Goal: Information Seeking & Learning: Find specific fact

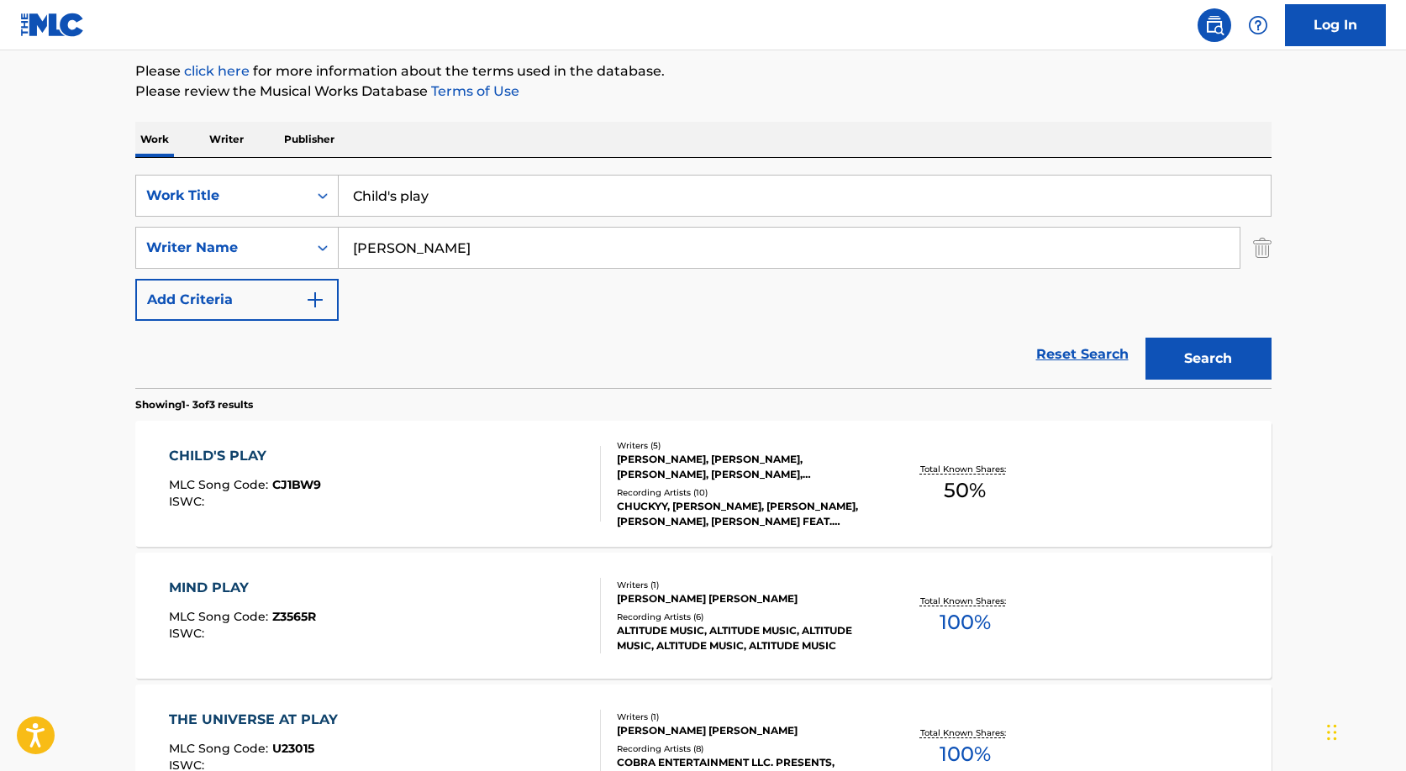
scroll to position [175, 0]
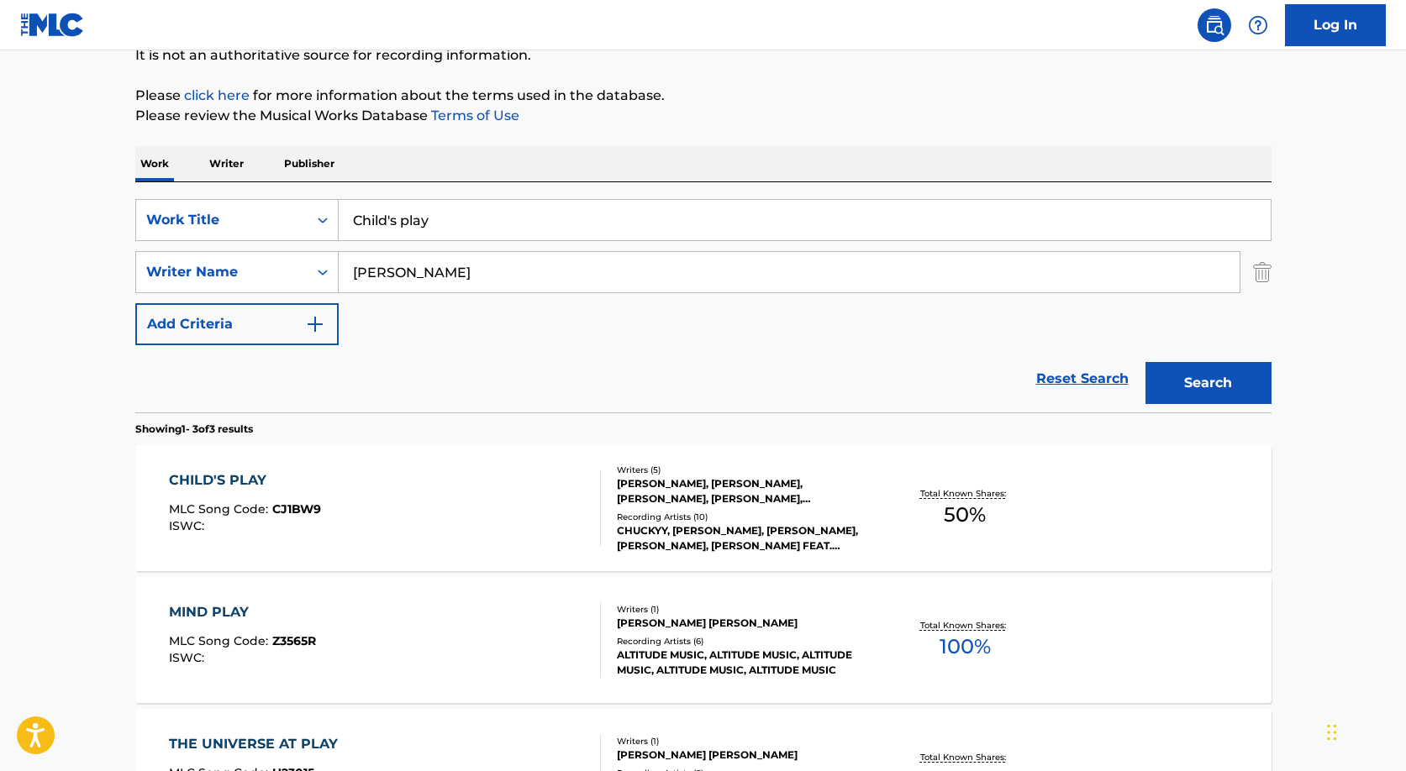
click at [492, 273] on input "[PERSON_NAME]" at bounding box center [789, 272] width 901 height 40
click at [492, 272] on input "[PERSON_NAME]" at bounding box center [789, 272] width 901 height 40
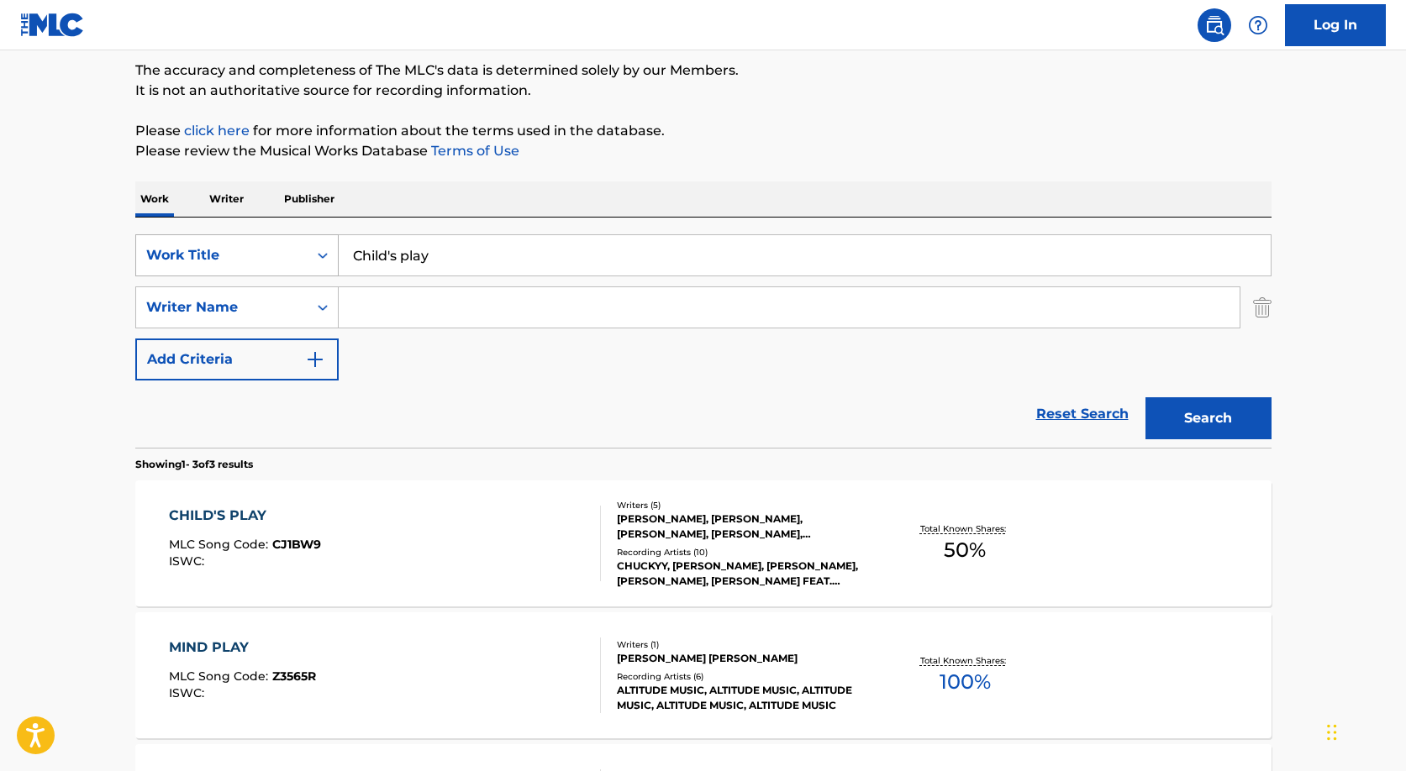
scroll to position [141, 0]
click at [532, 257] on input "Child's play" at bounding box center [805, 254] width 932 height 40
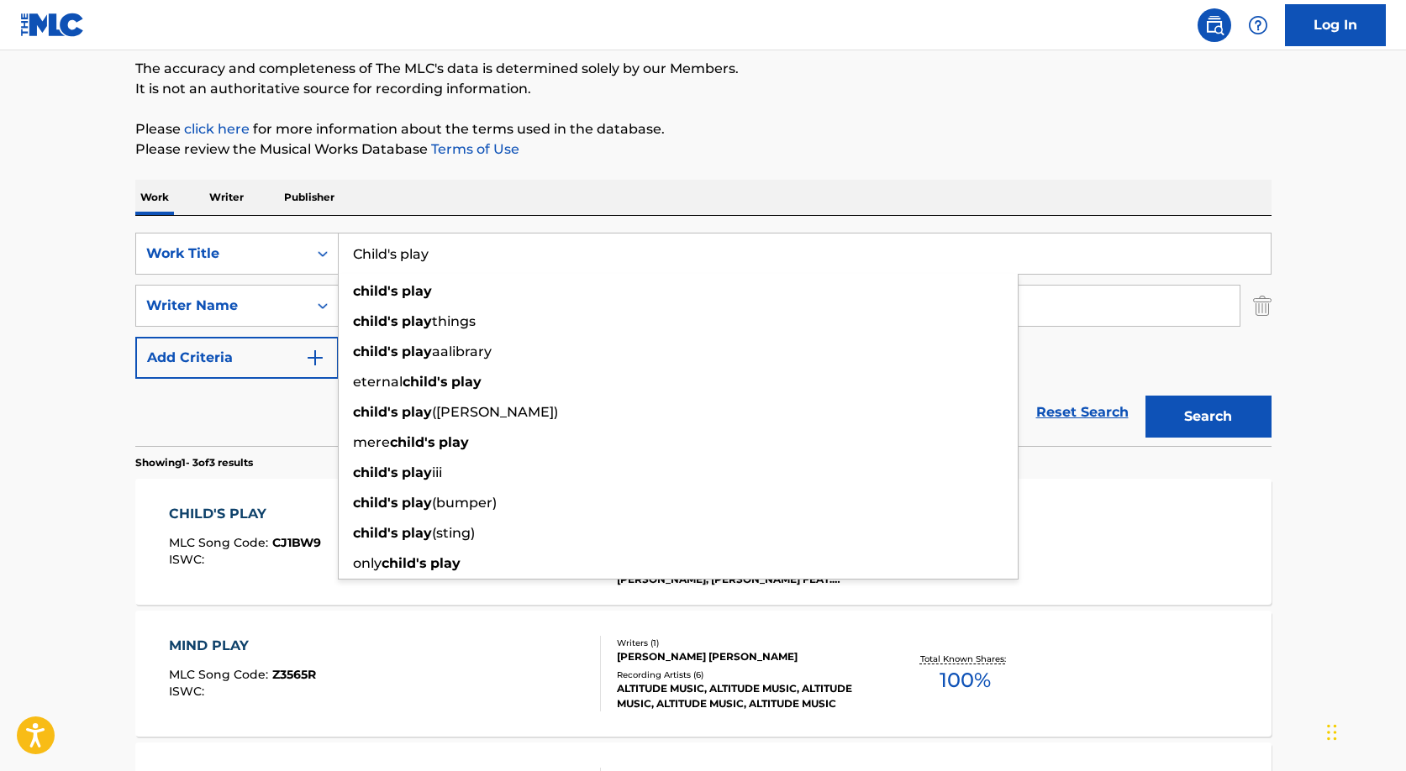
click at [1145, 396] on button "Search" at bounding box center [1208, 417] width 126 height 42
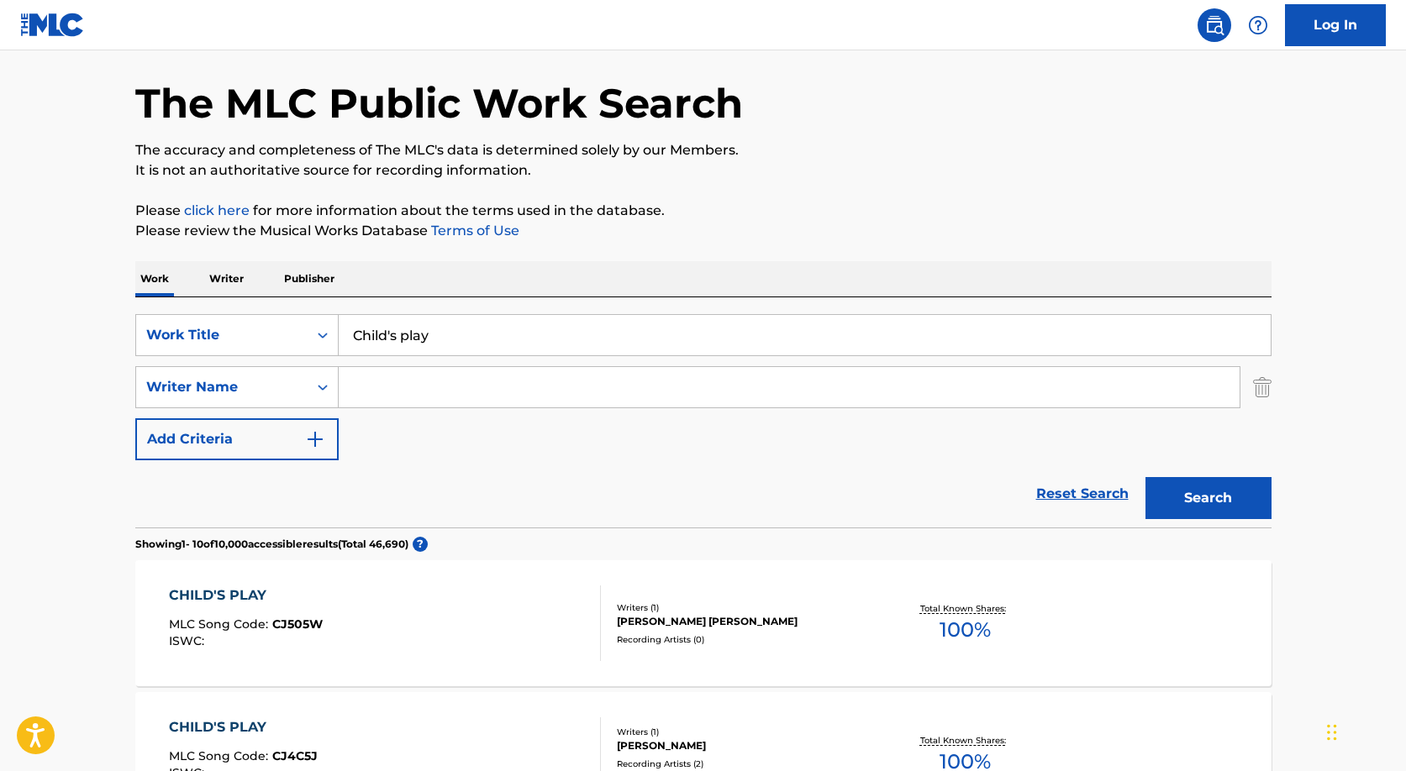
scroll to position [0, 0]
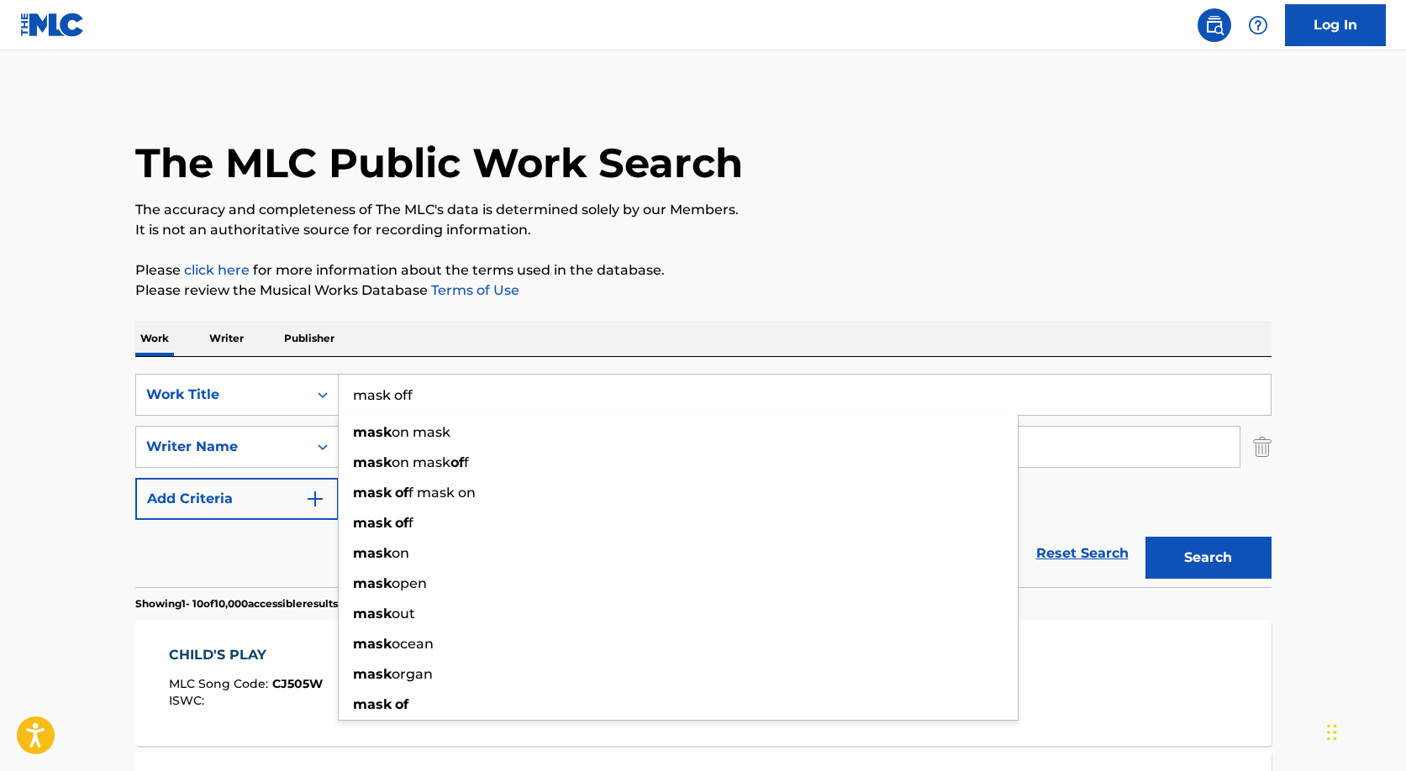
type input "mask off"
click at [1145, 537] on button "Search" at bounding box center [1208, 558] width 126 height 42
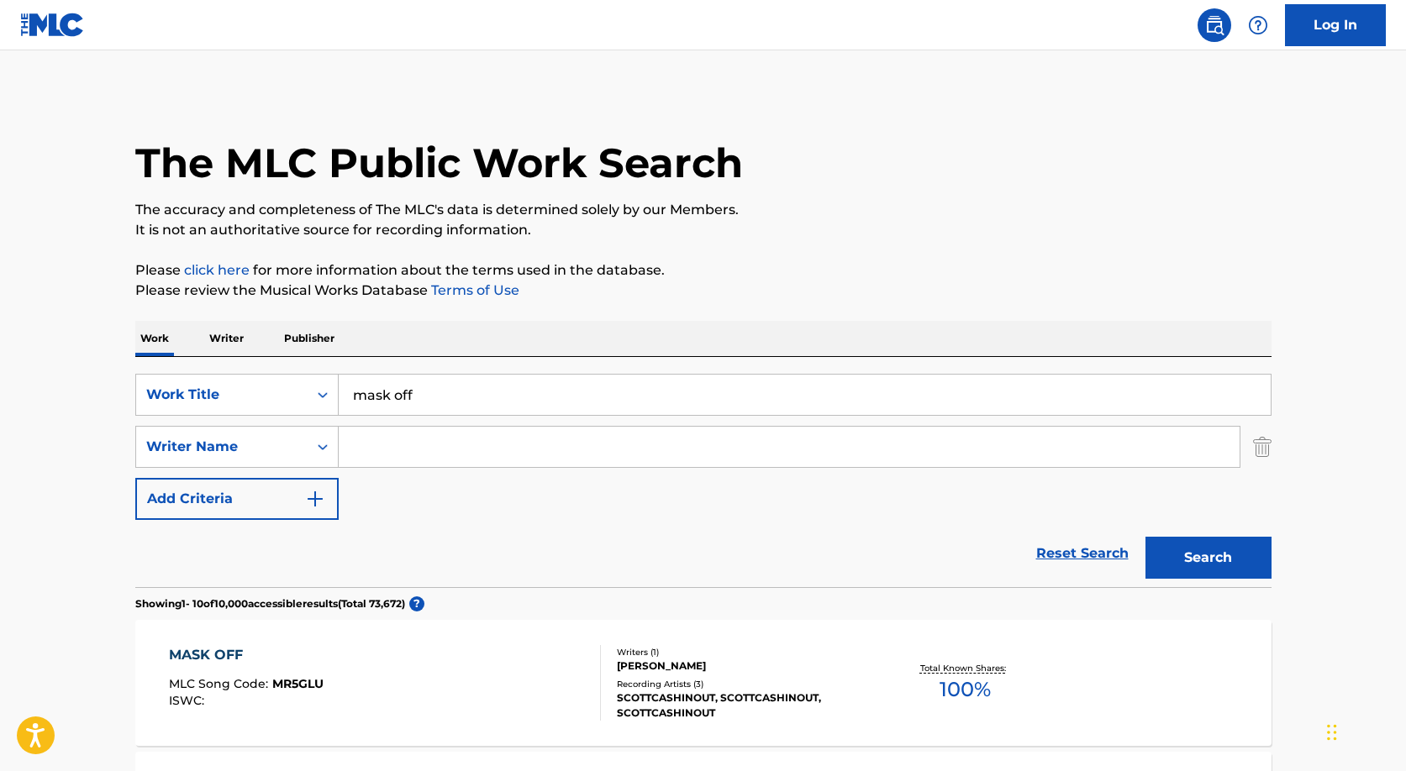
click at [473, 457] on input "Search Form" at bounding box center [789, 447] width 901 height 40
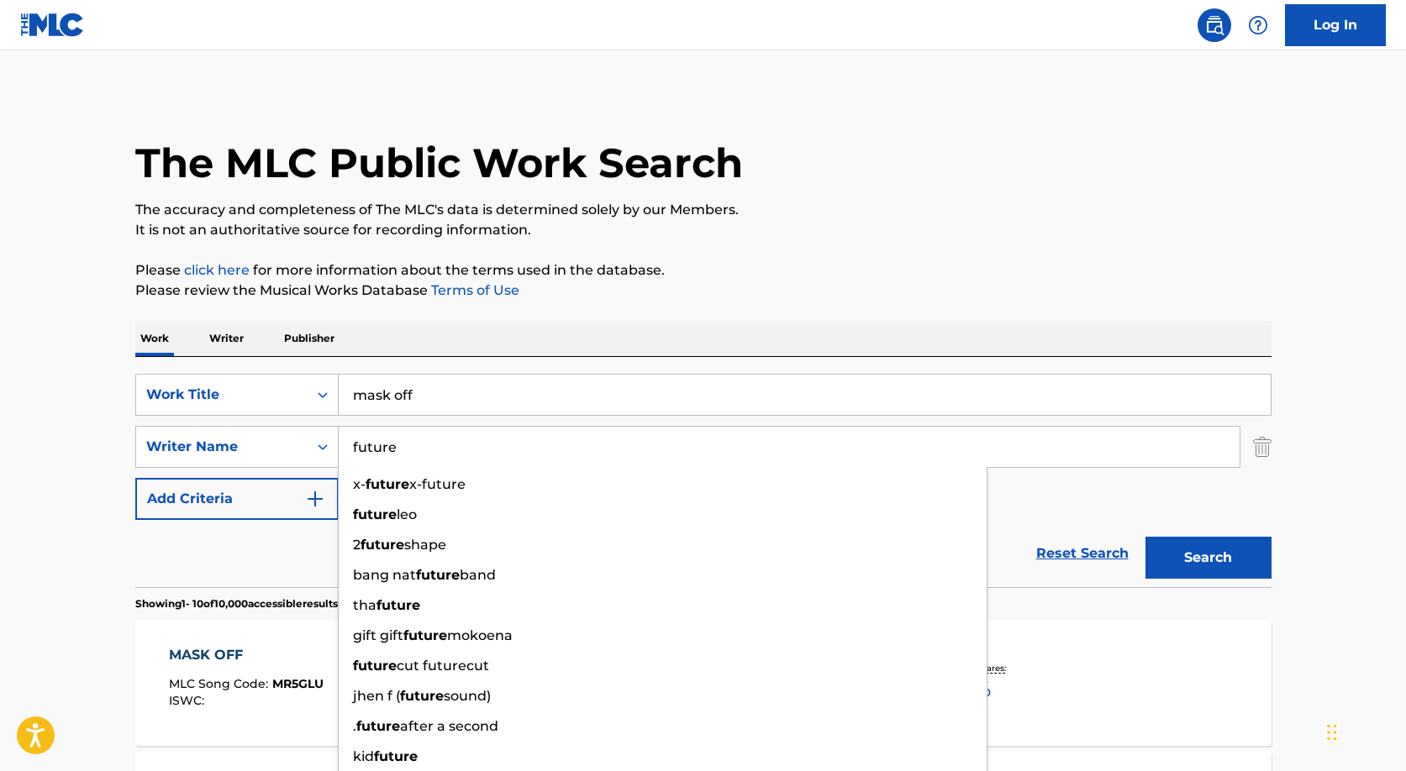
type input "future"
click at [1145, 537] on button "Search" at bounding box center [1208, 558] width 126 height 42
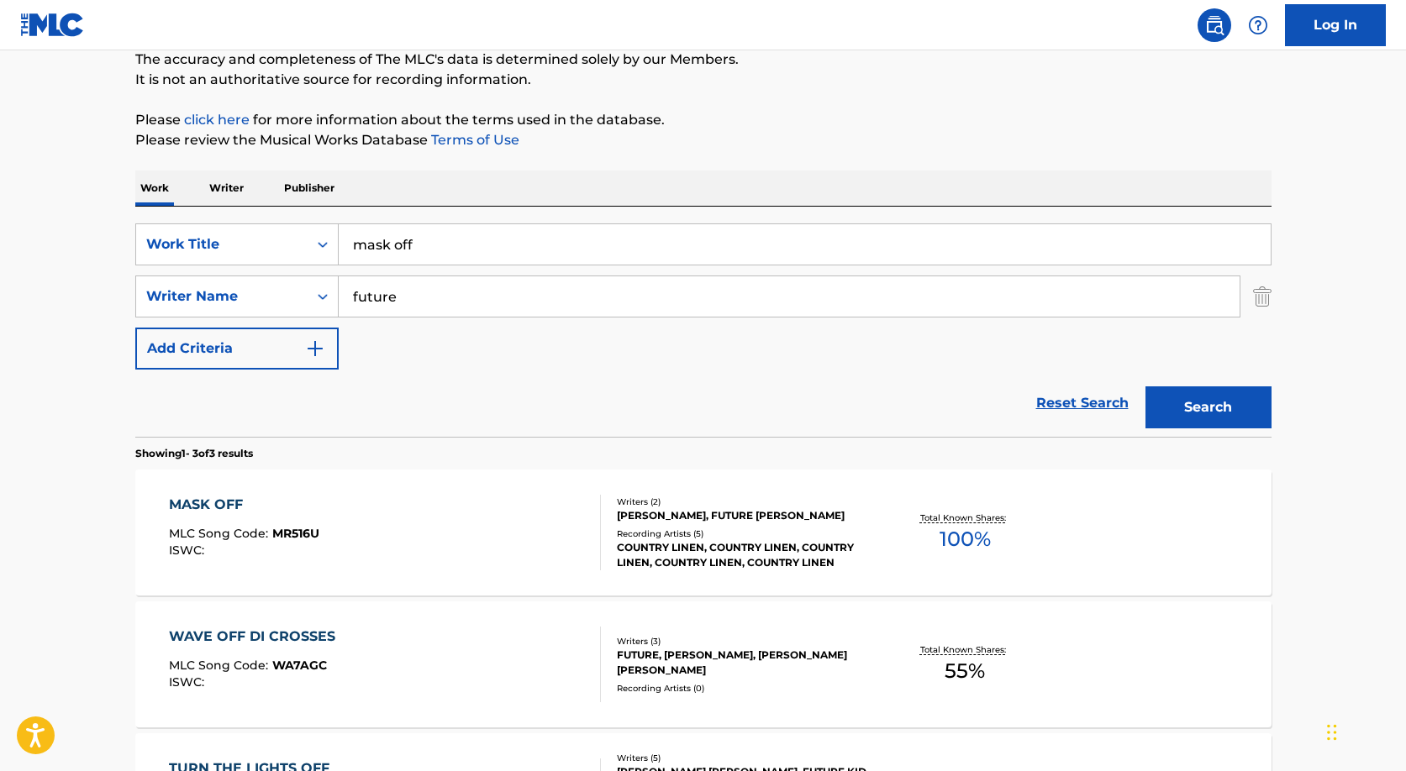
scroll to position [308, 0]
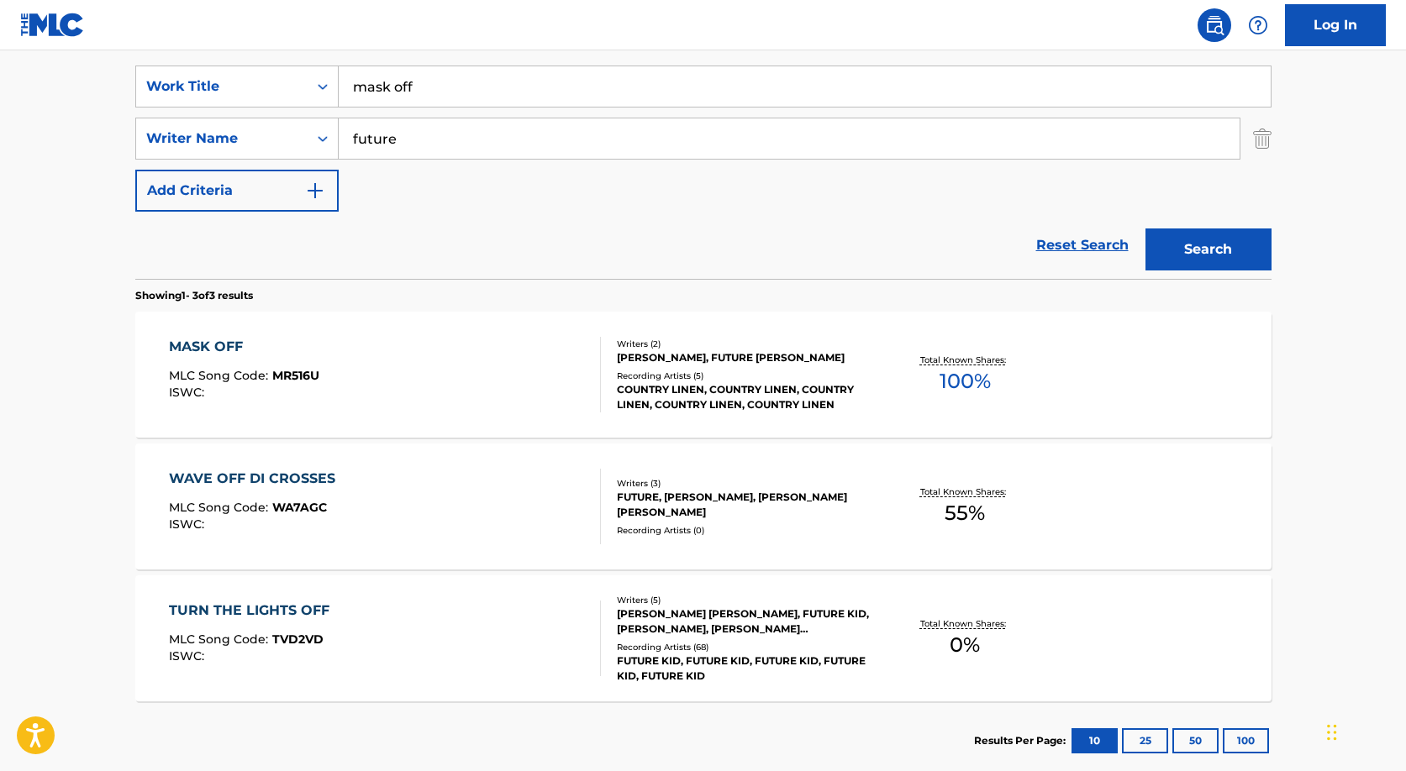
click at [714, 352] on div "[PERSON_NAME], FUTURE [PERSON_NAME]" at bounding box center [744, 357] width 254 height 15
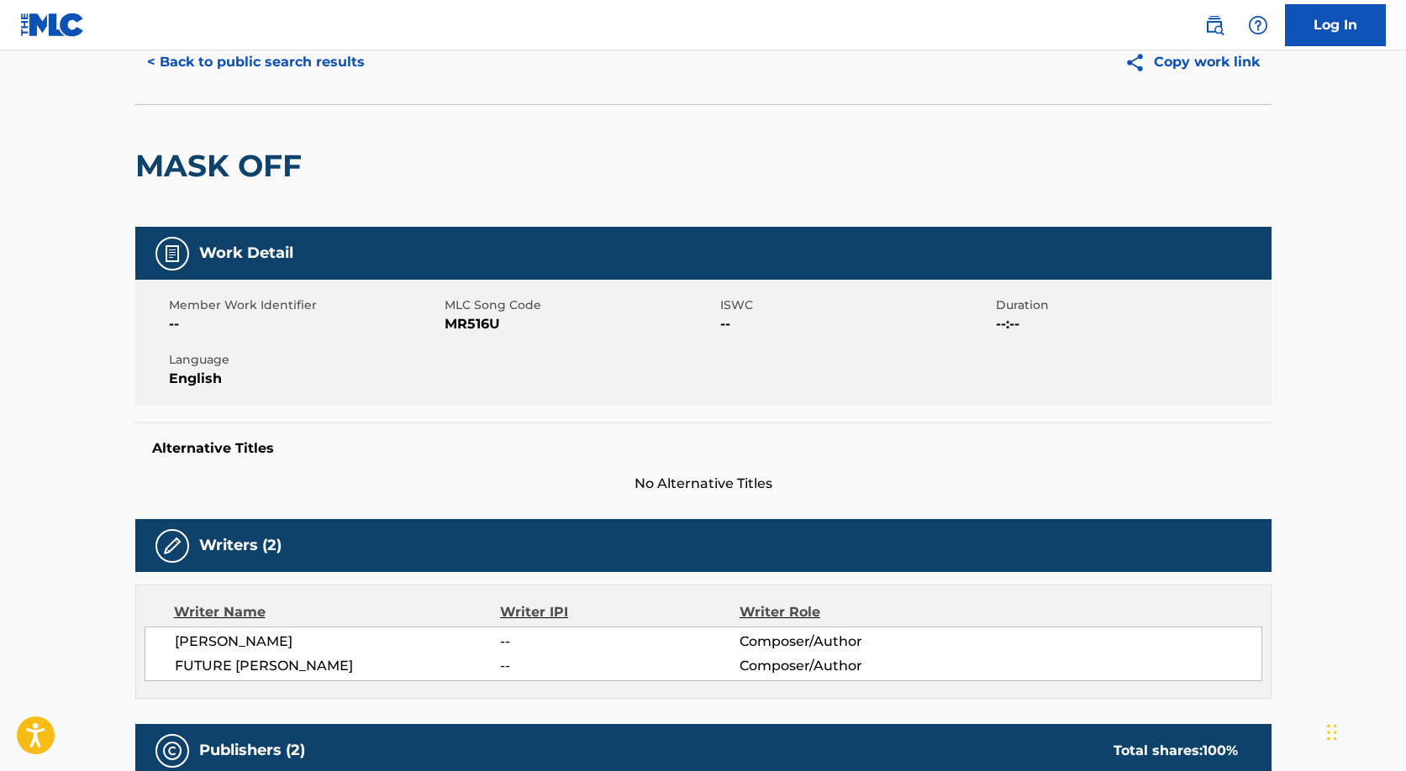
scroll to position [151, 0]
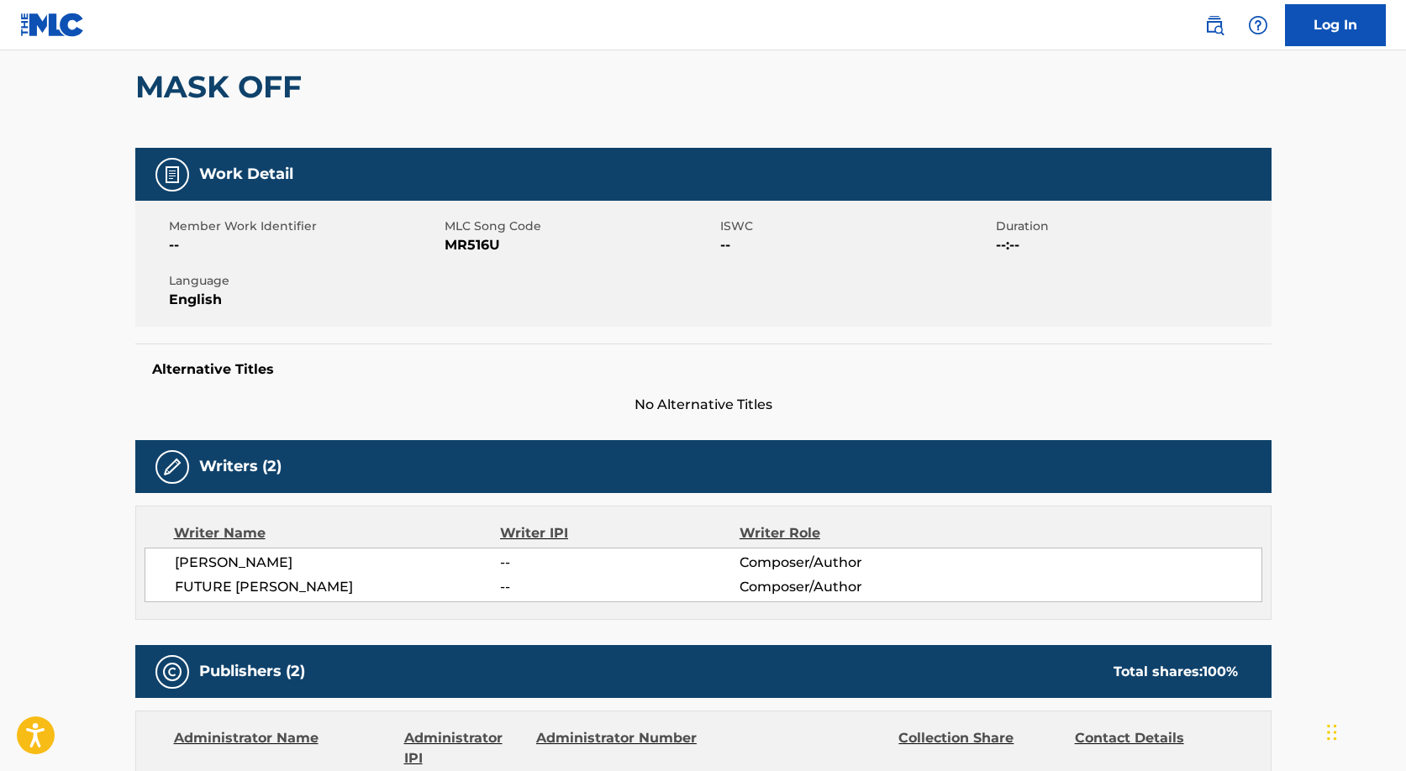
click at [256, 588] on span "FUTURE [PERSON_NAME]" at bounding box center [338, 587] width 326 height 20
copy div "FUTURE [PERSON_NAME]"
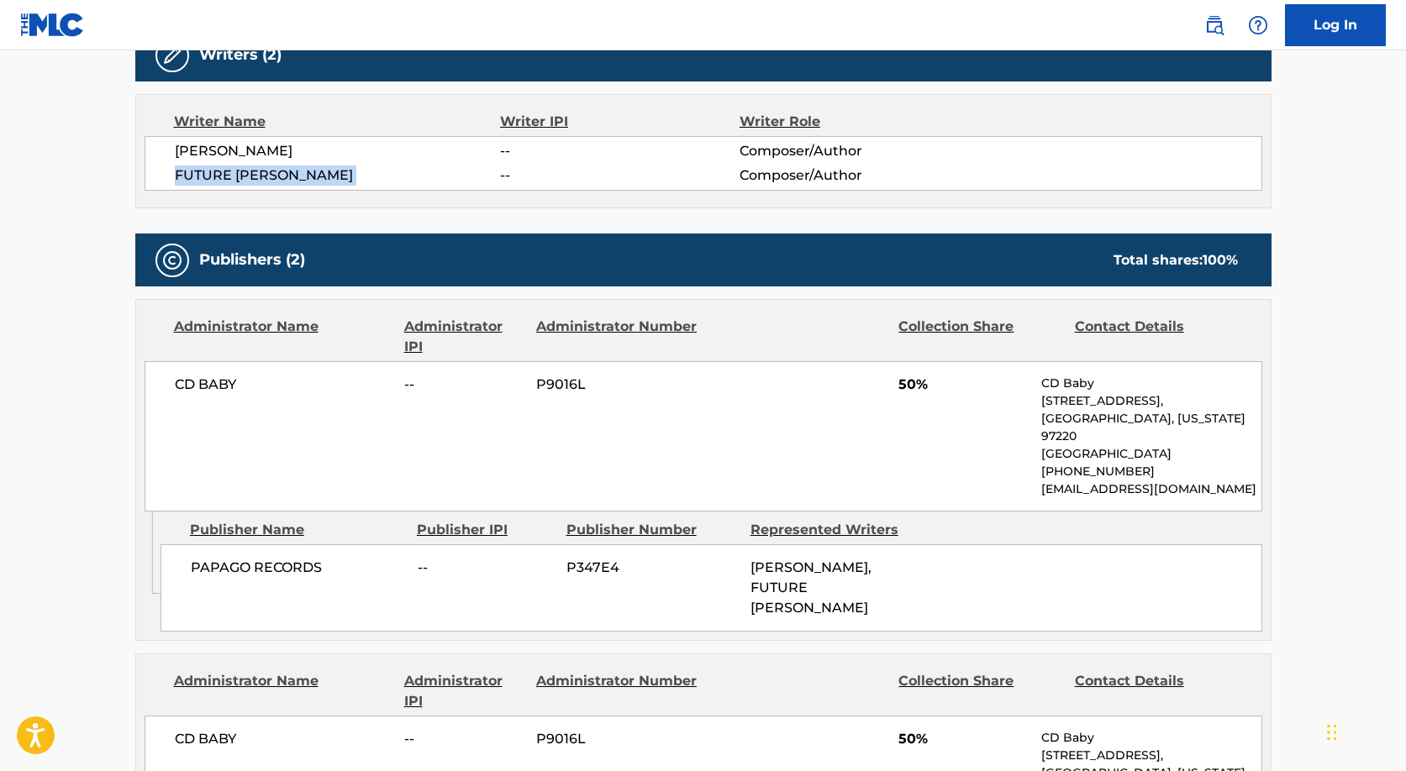
scroll to position [560, 0]
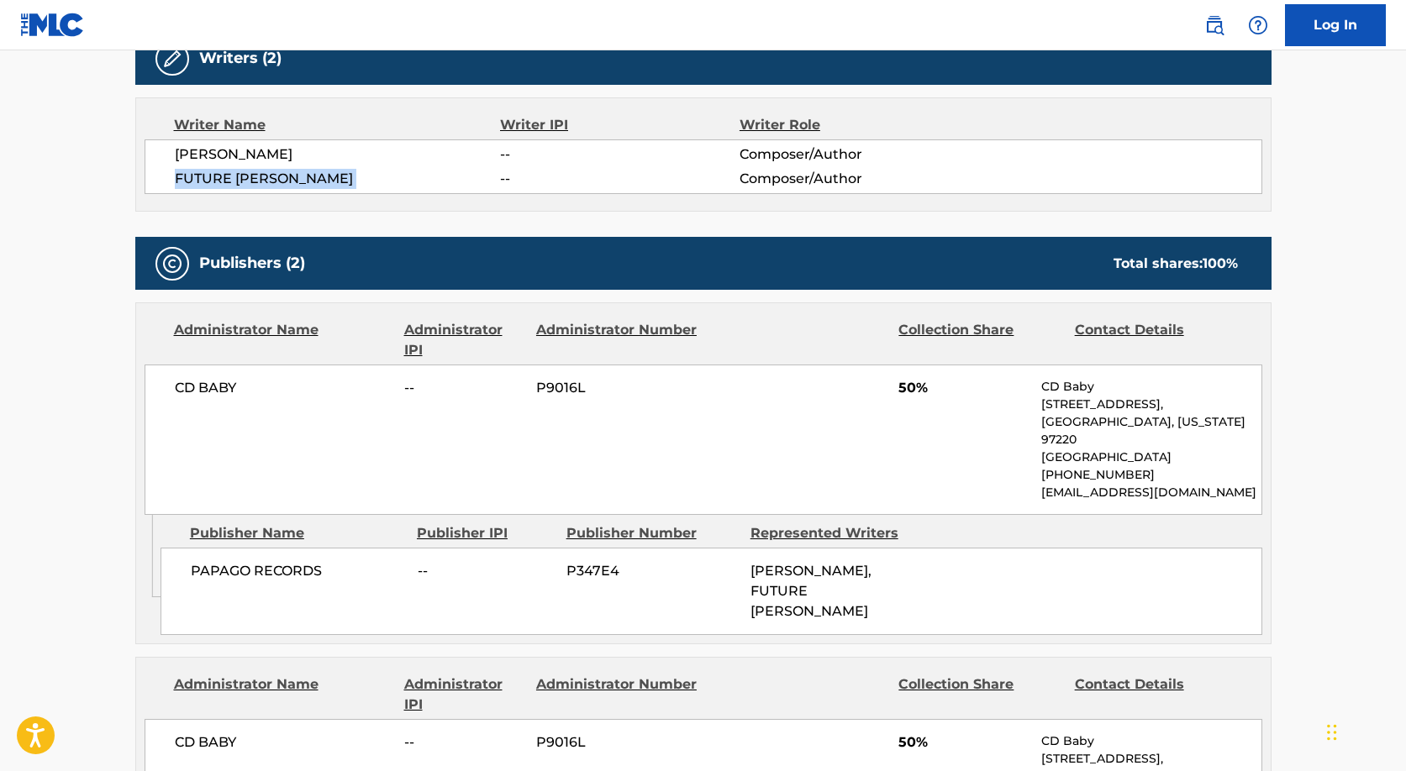
copy div "FUTURE [PERSON_NAME]"
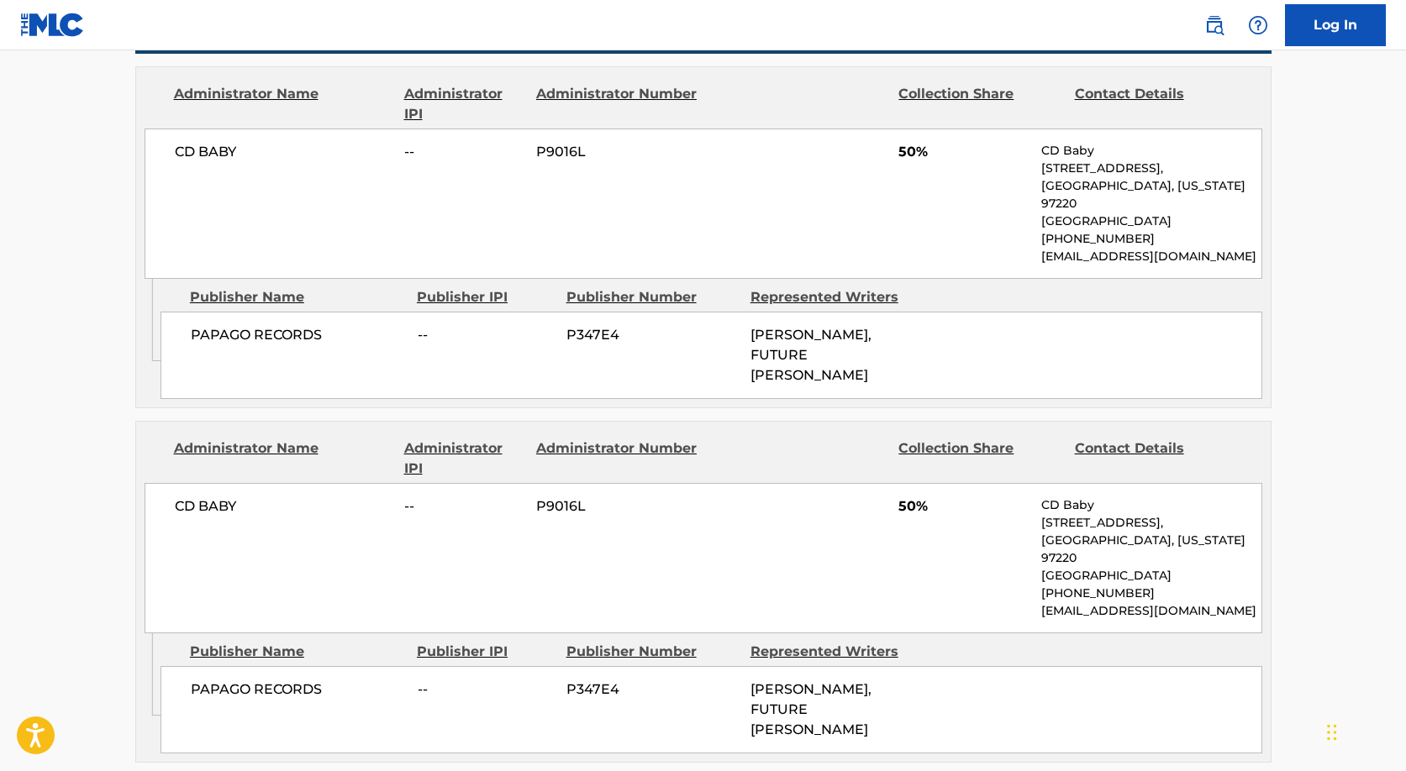
scroll to position [815, 0]
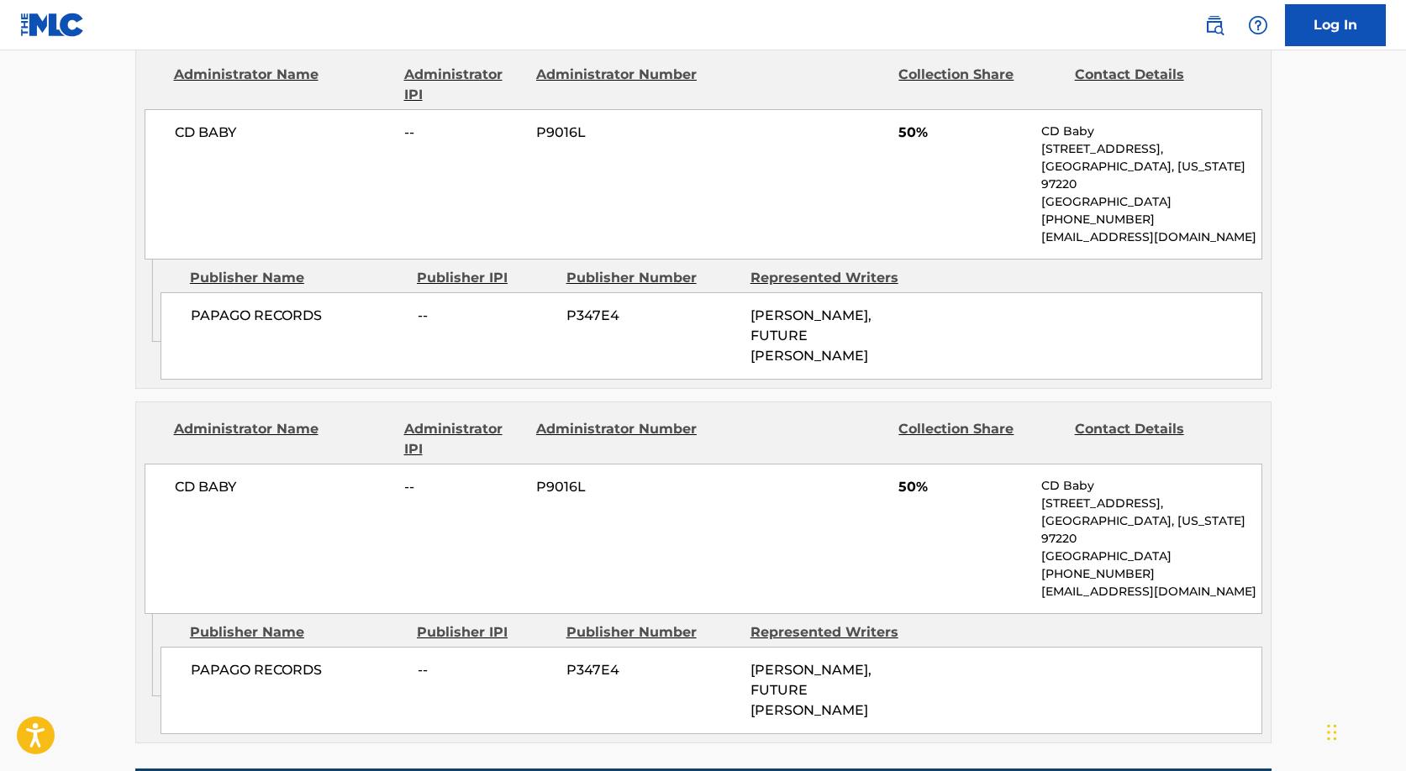
click at [604, 309] on span "P347E4" at bounding box center [651, 316] width 171 height 20
click at [605, 313] on span "P347E4" at bounding box center [651, 316] width 171 height 20
click at [245, 313] on span "PAPAGO RECORDS" at bounding box center [298, 316] width 214 height 20
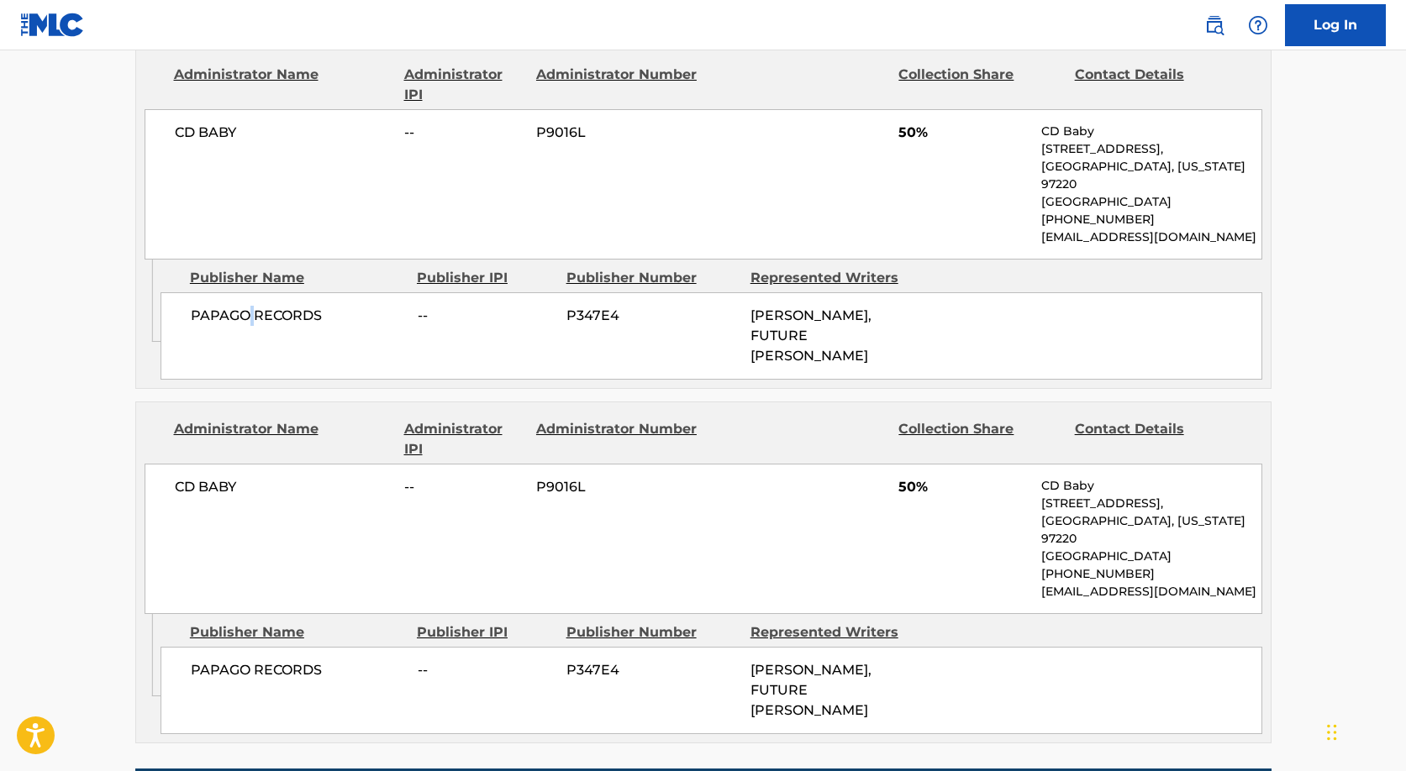
click at [245, 313] on span "PAPAGO RECORDS" at bounding box center [298, 316] width 214 height 20
copy div "PAPAGO RECORDS"
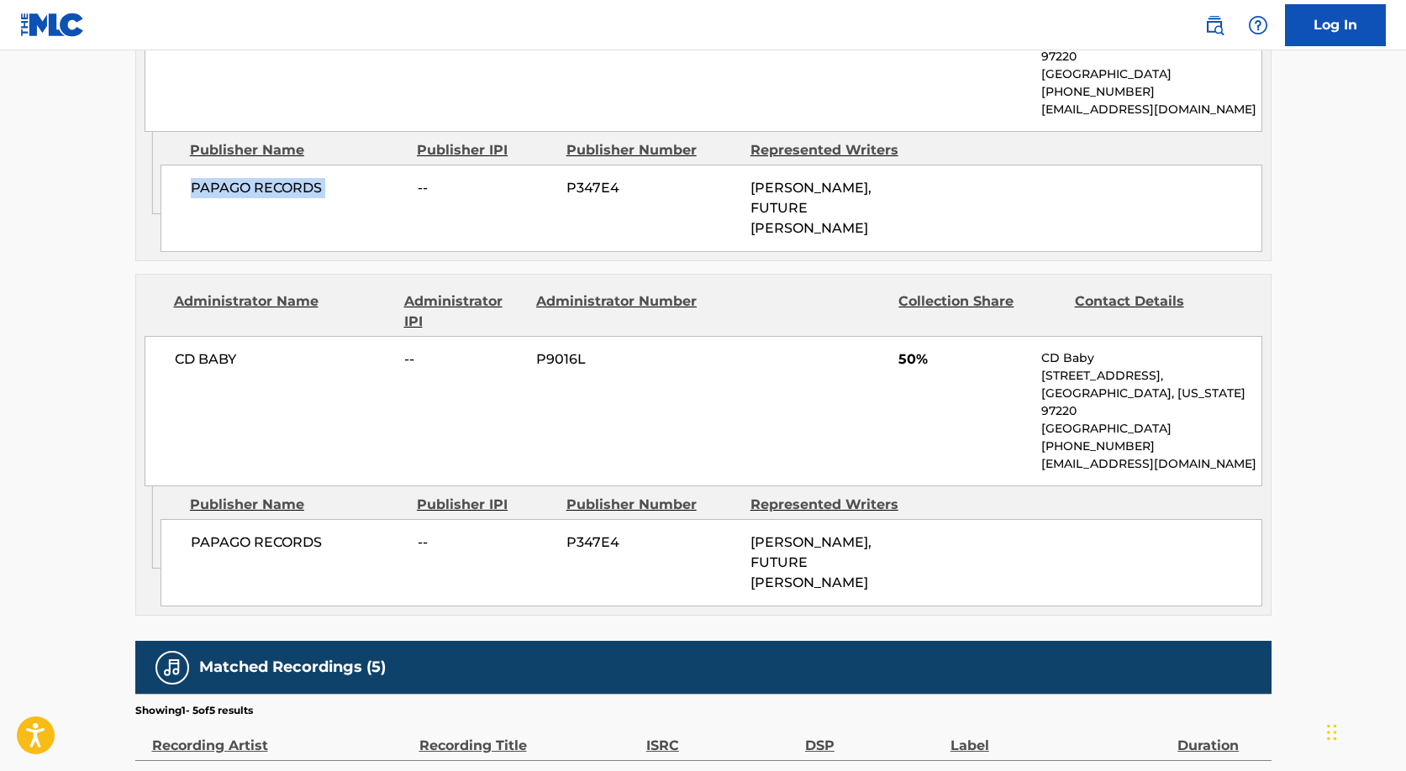
scroll to position [949, 0]
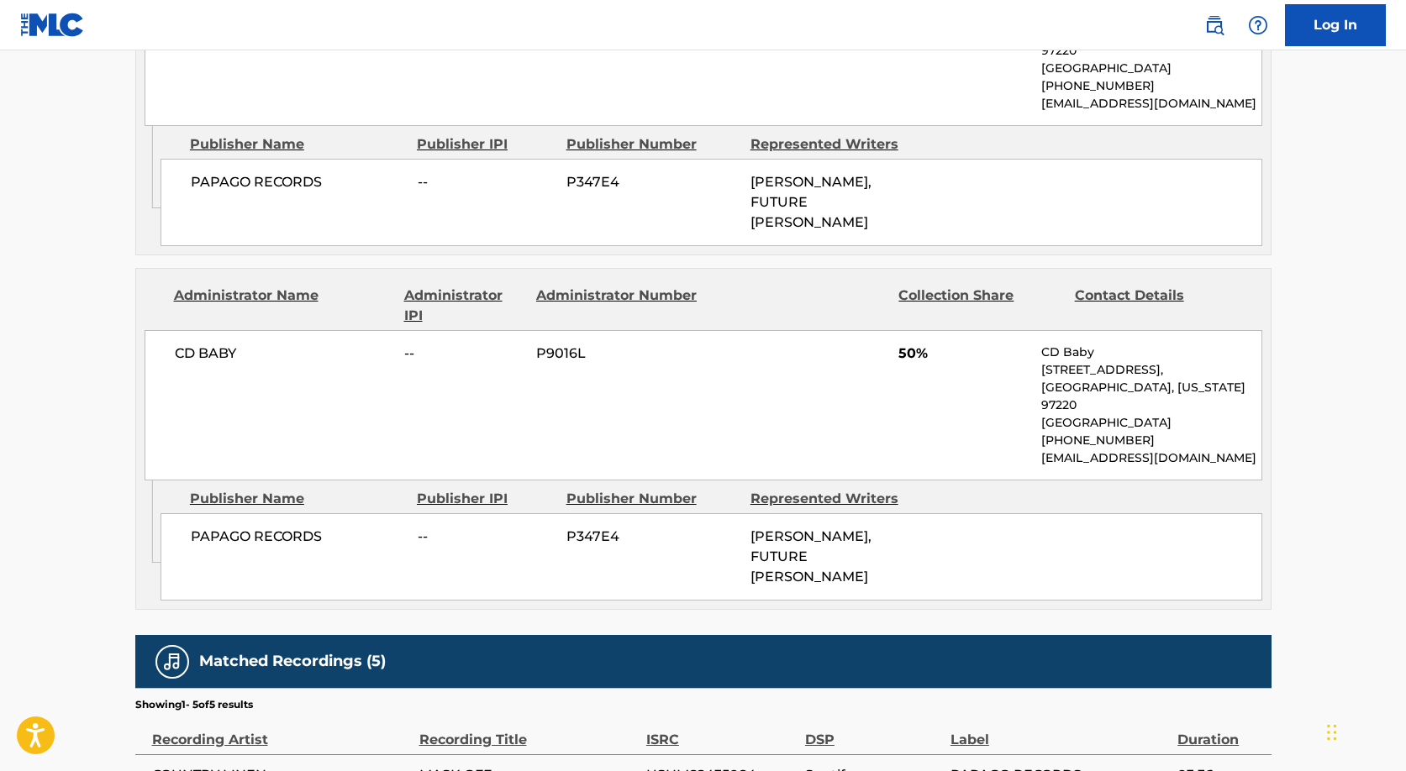
click at [603, 176] on span "P347E4" at bounding box center [651, 182] width 171 height 20
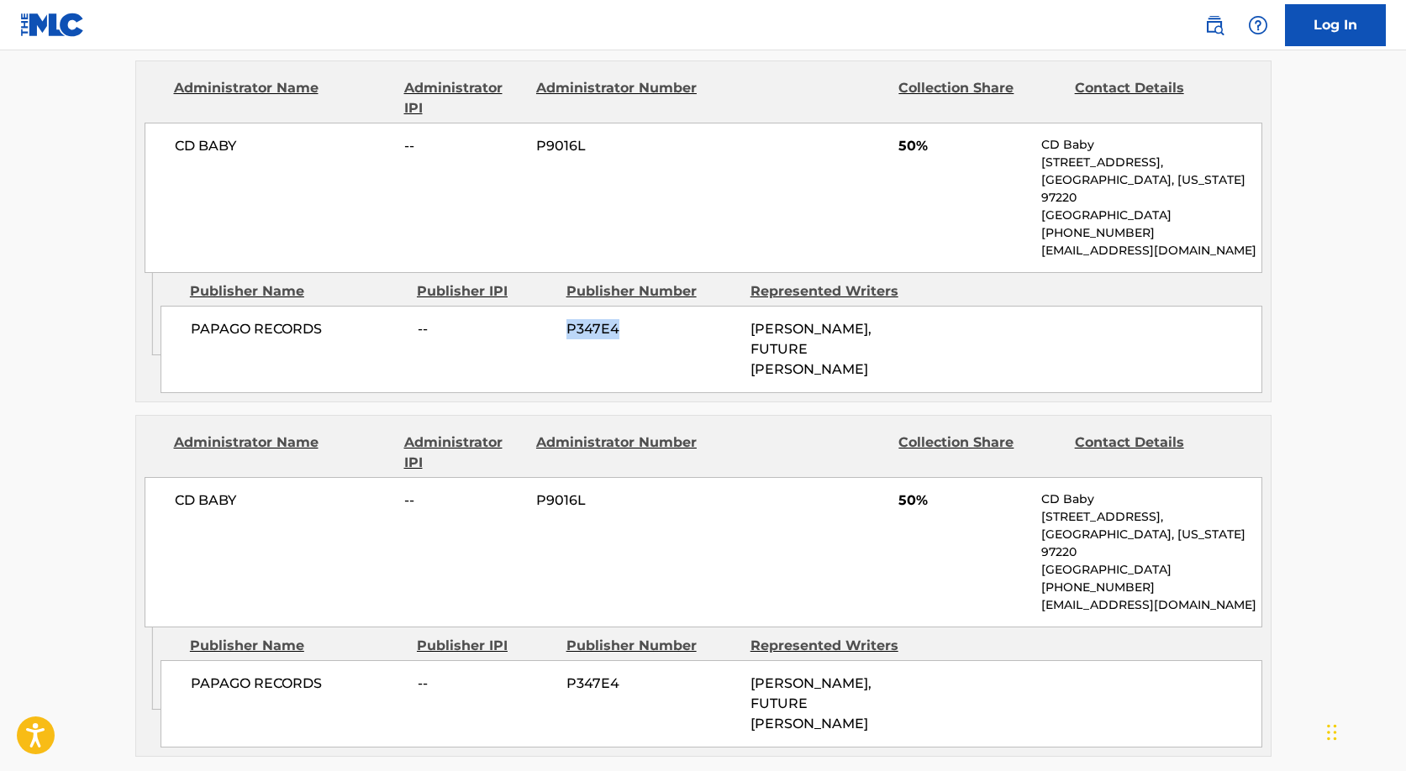
scroll to position [771, 0]
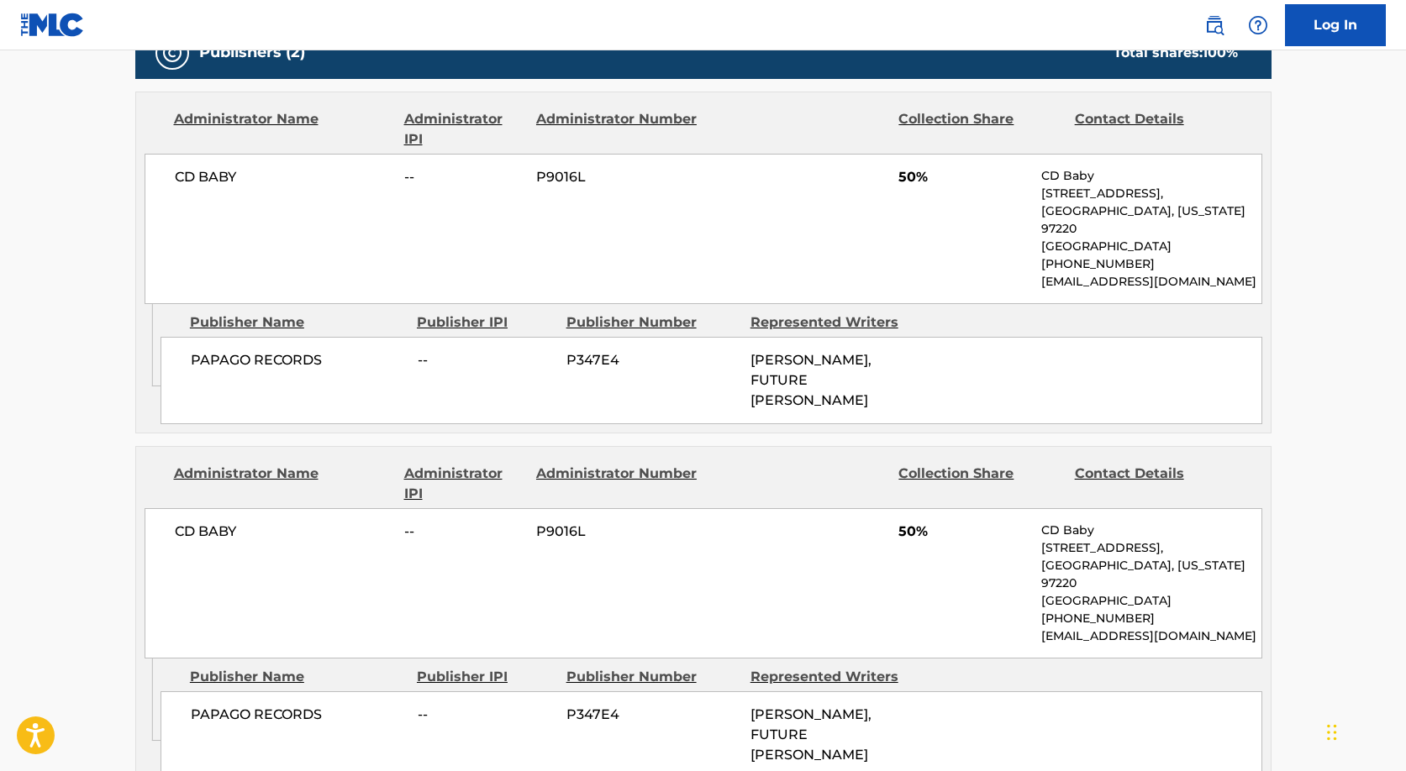
click at [237, 705] on span "PAPAGO RECORDS" at bounding box center [298, 715] width 214 height 20
copy div "PAPAGO RECORDS"
click at [444, 319] on div "Publisher IPI" at bounding box center [485, 323] width 137 height 20
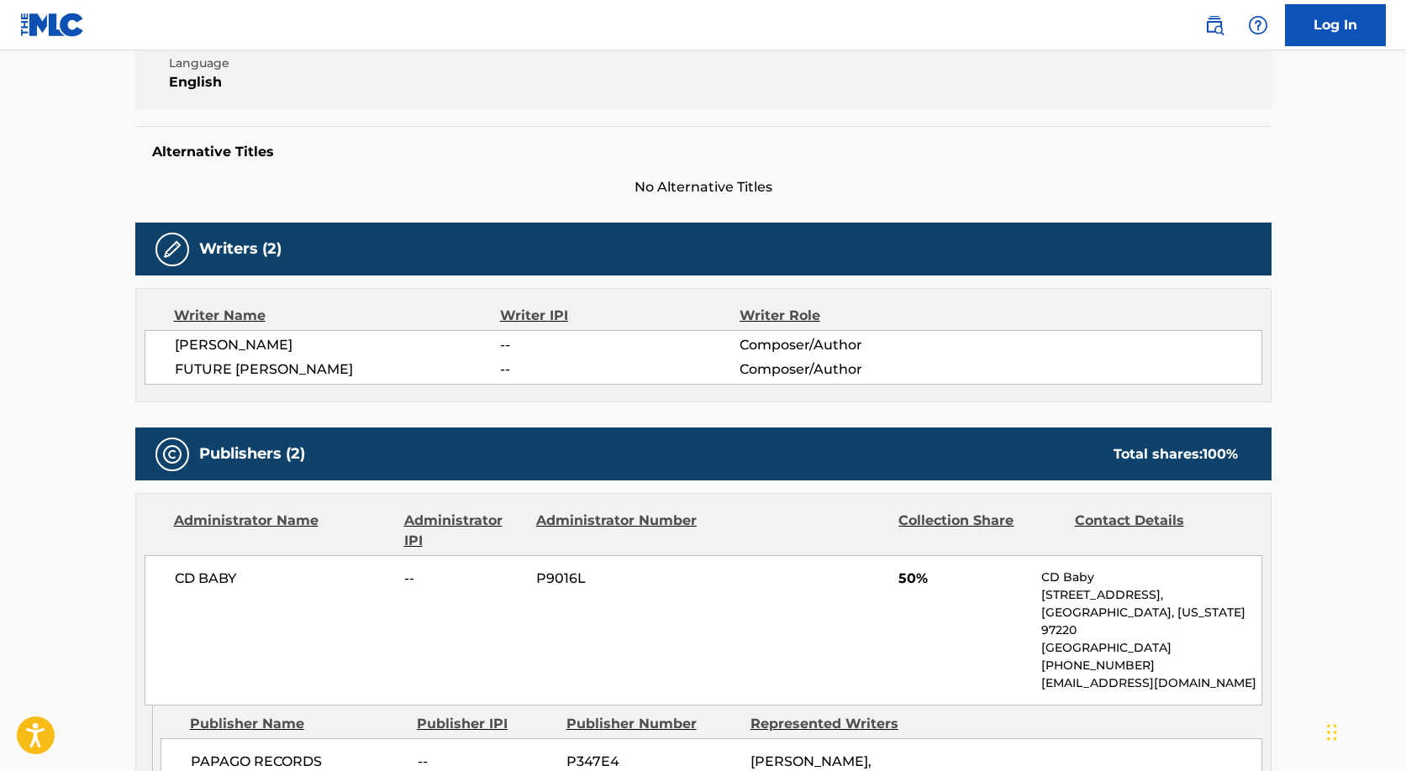
scroll to position [376, 0]
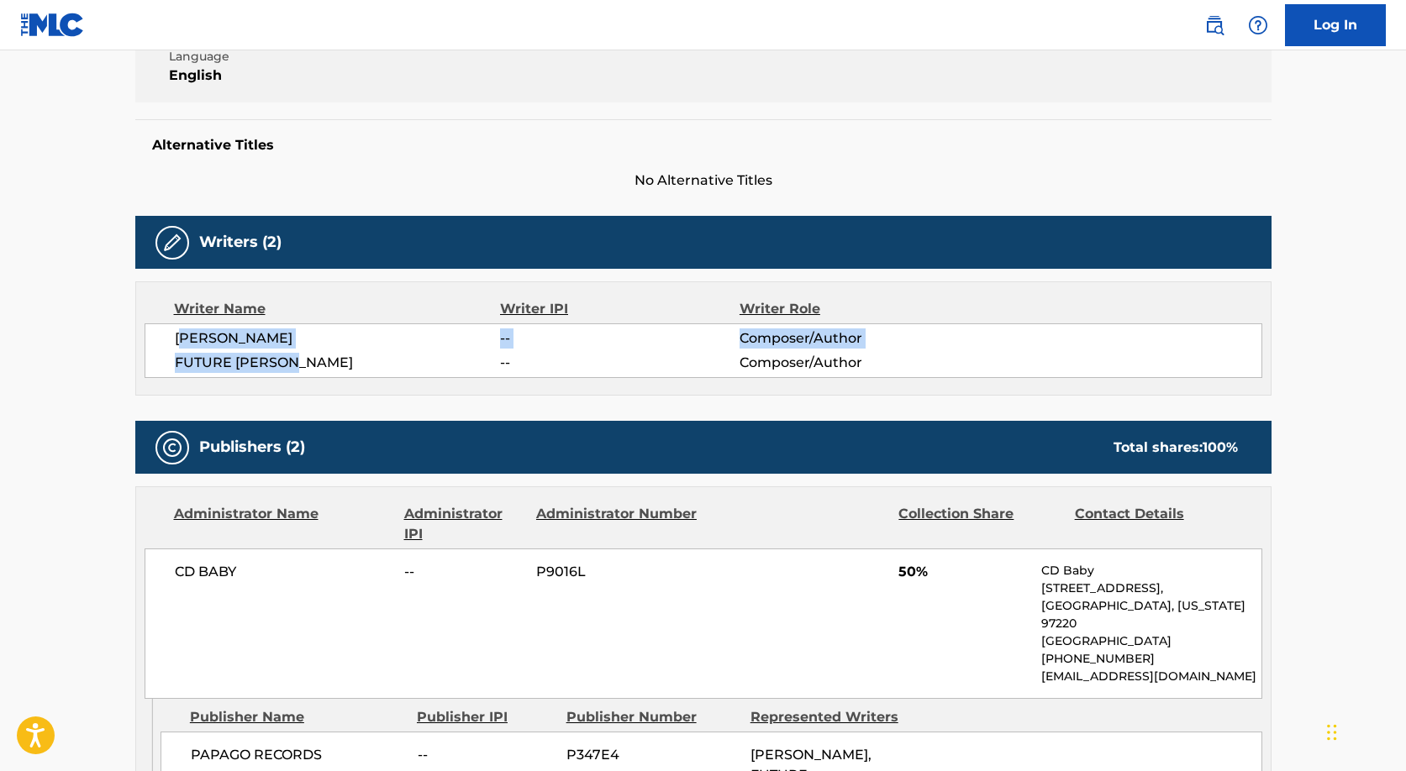
drag, startPoint x: 297, startPoint y: 362, endPoint x: 183, endPoint y: 339, distance: 115.9
click at [183, 339] on div "[PERSON_NAME] -- Composer/Author FUTURE [PERSON_NAME] -- Composer/Author" at bounding box center [704, 351] width 1118 height 55
click at [183, 339] on span "[PERSON_NAME]" at bounding box center [338, 339] width 326 height 20
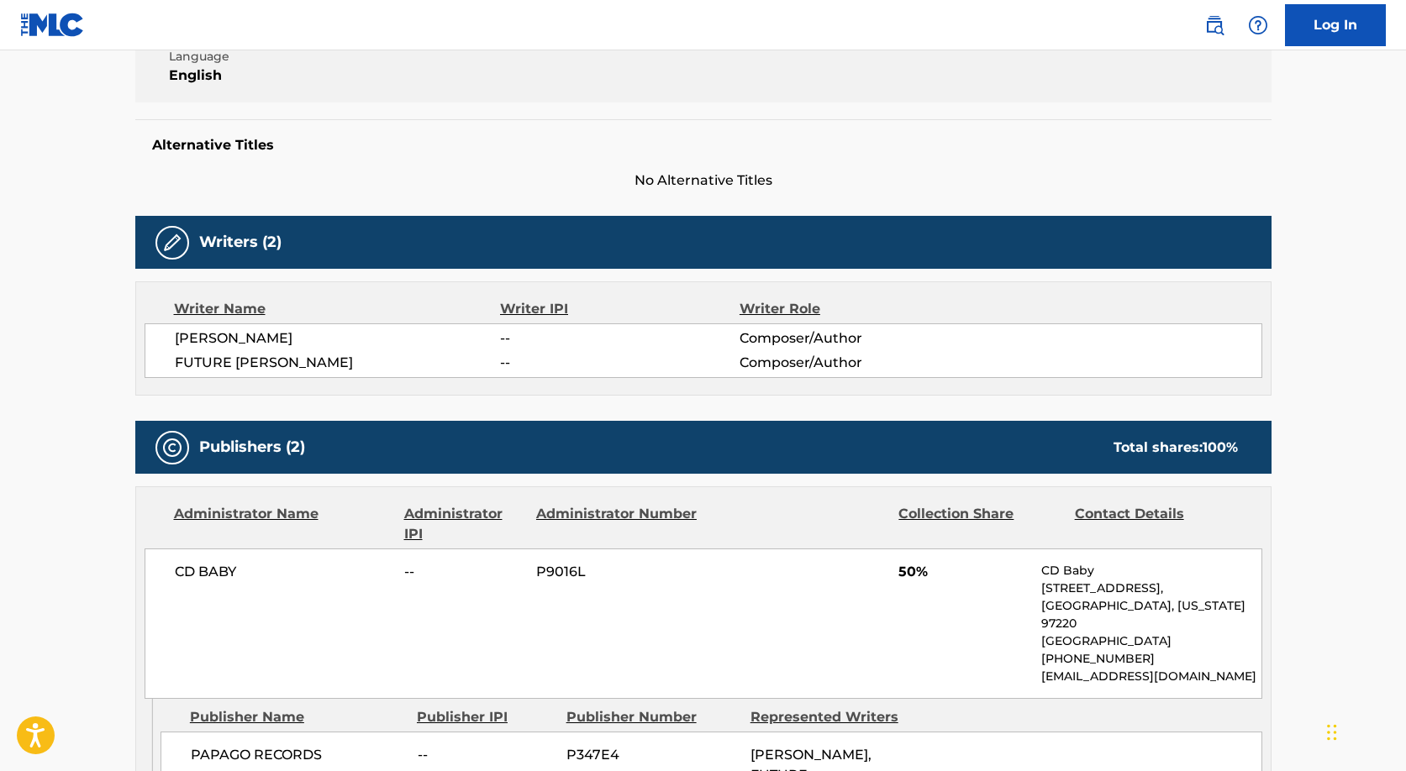
click at [251, 355] on span "FUTURE [PERSON_NAME]" at bounding box center [338, 363] width 326 height 20
copy div "FUTURE [PERSON_NAME]"
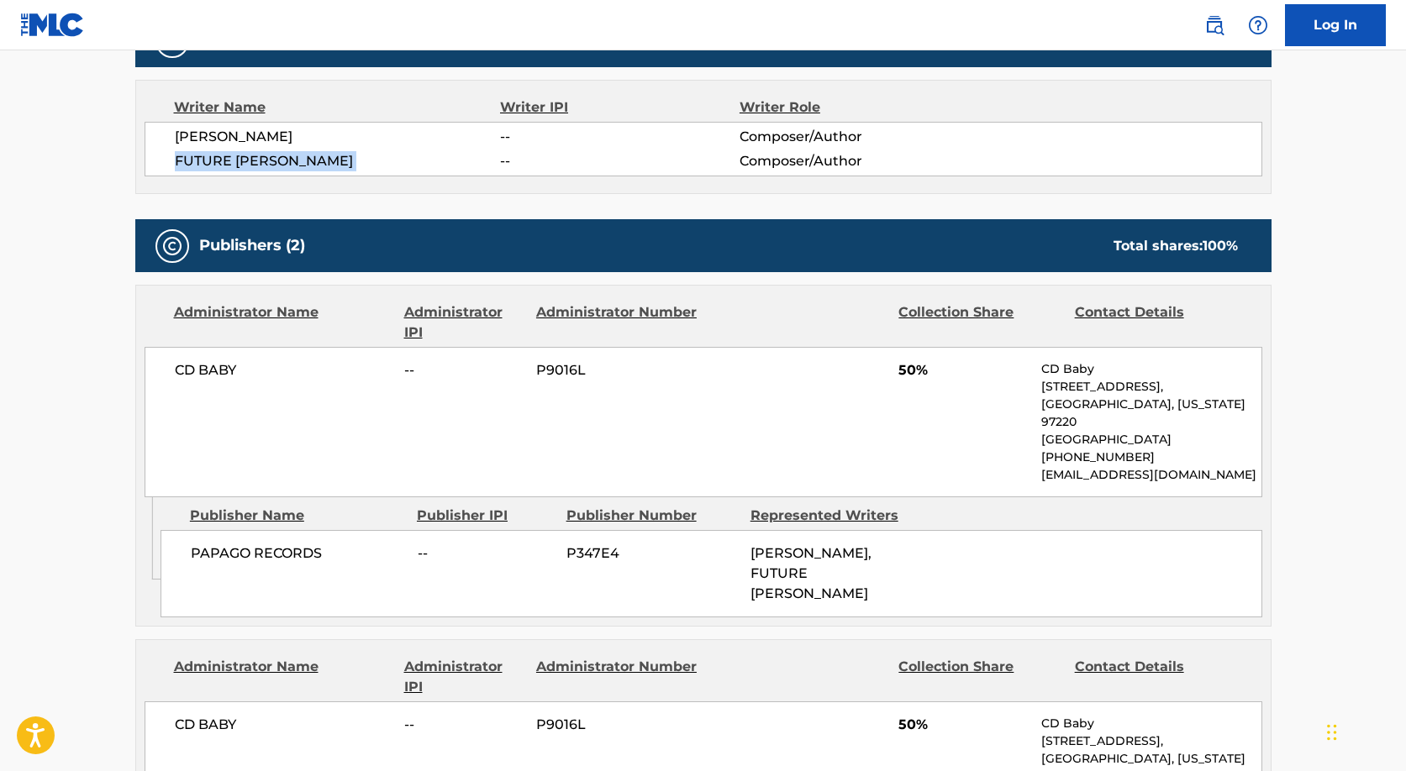
scroll to position [408, 0]
